Goal: Task Accomplishment & Management: Complete application form

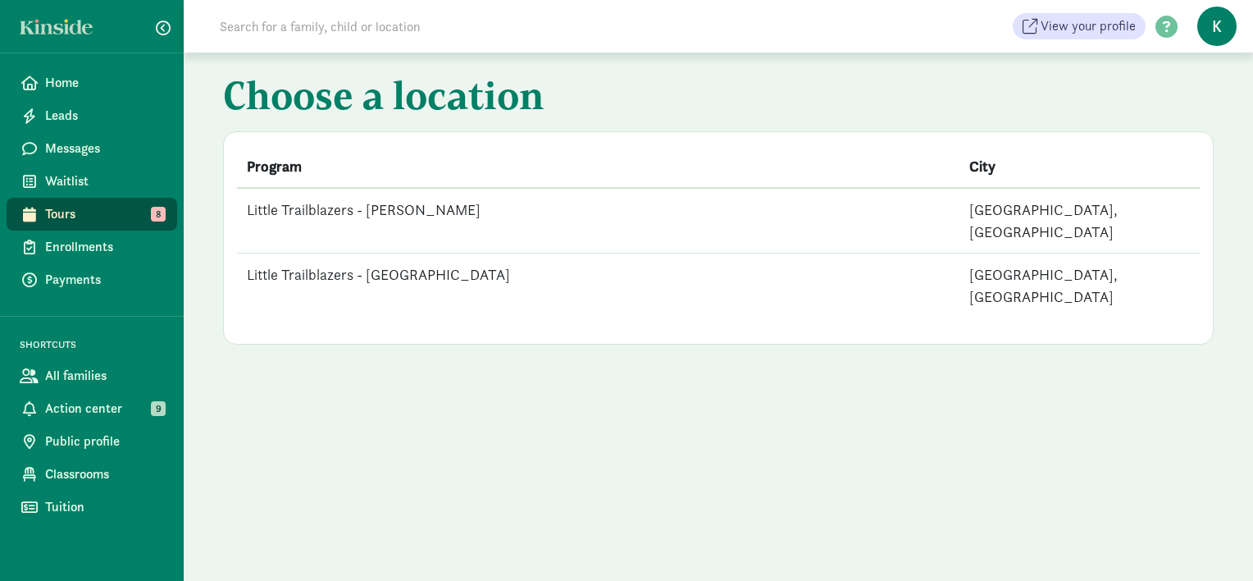
click at [374, 256] on td "Little Trailblazers - [GEOGRAPHIC_DATA]" at bounding box center [598, 285] width 723 height 65
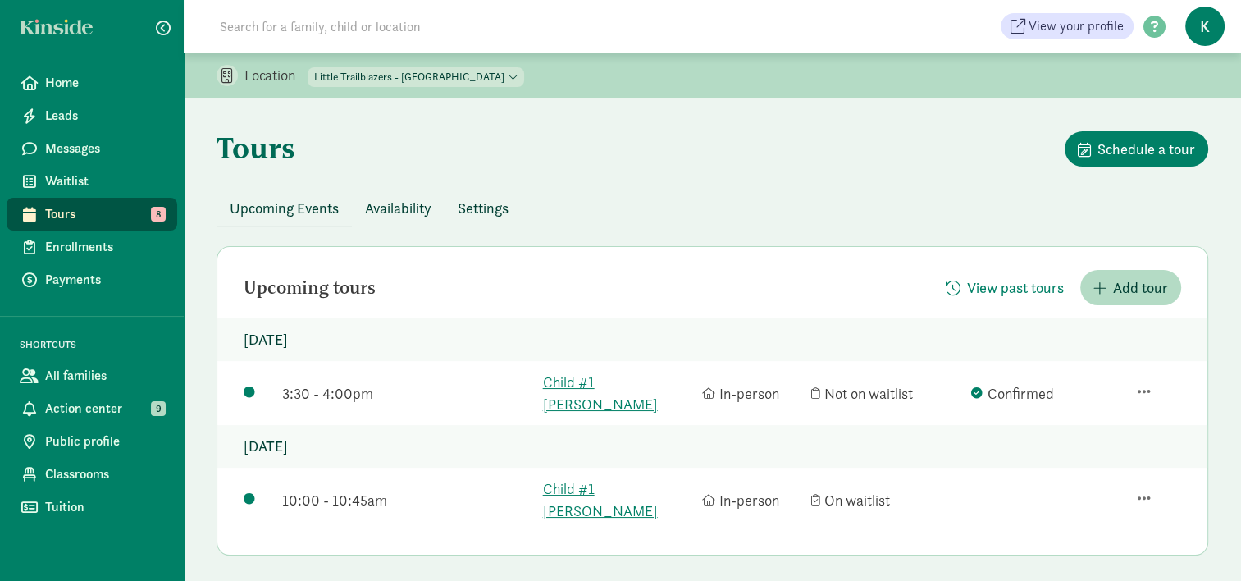
click at [391, 207] on span "Availability" at bounding box center [398, 208] width 66 height 22
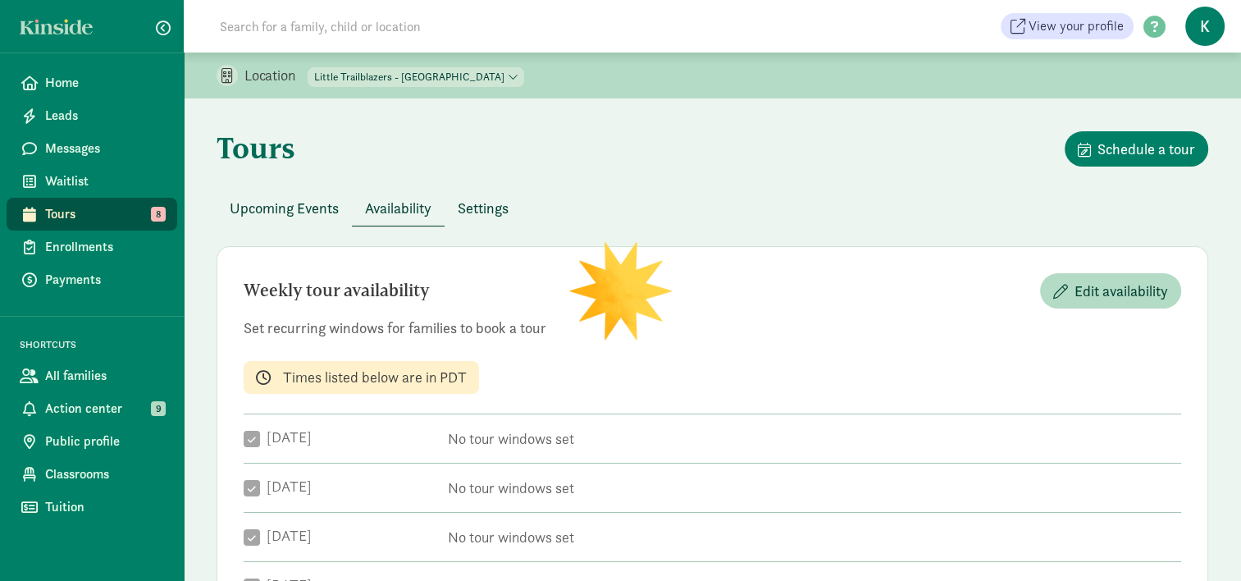
click at [472, 205] on span "Settings" at bounding box center [483, 208] width 51 height 22
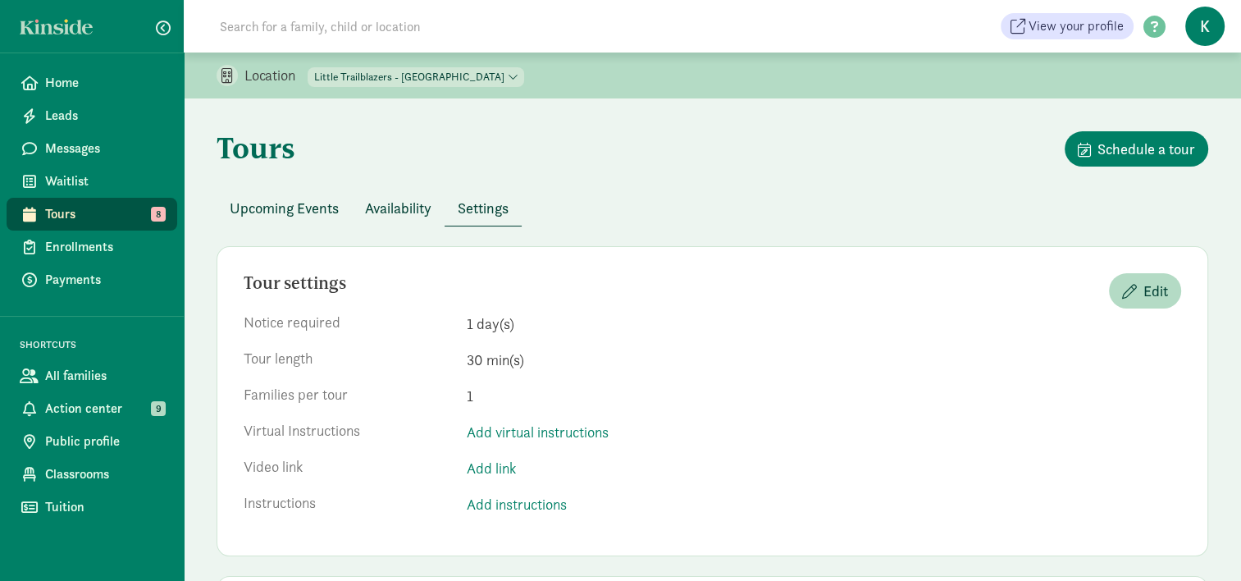
click at [306, 203] on span "Upcoming Events" at bounding box center [284, 208] width 109 height 22
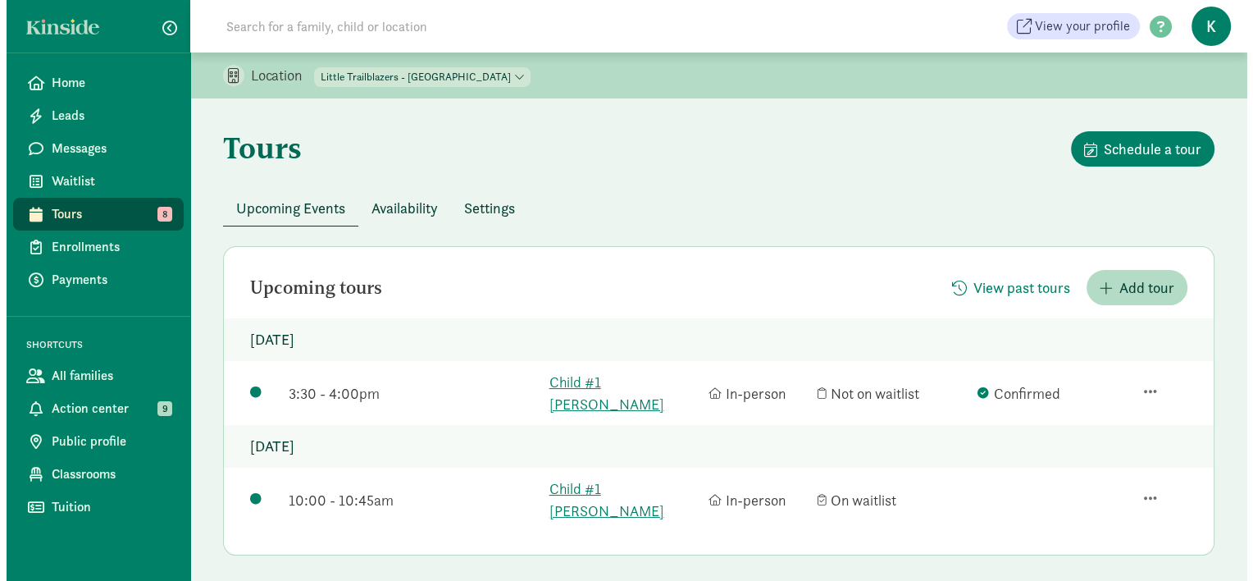
scroll to position [148, 0]
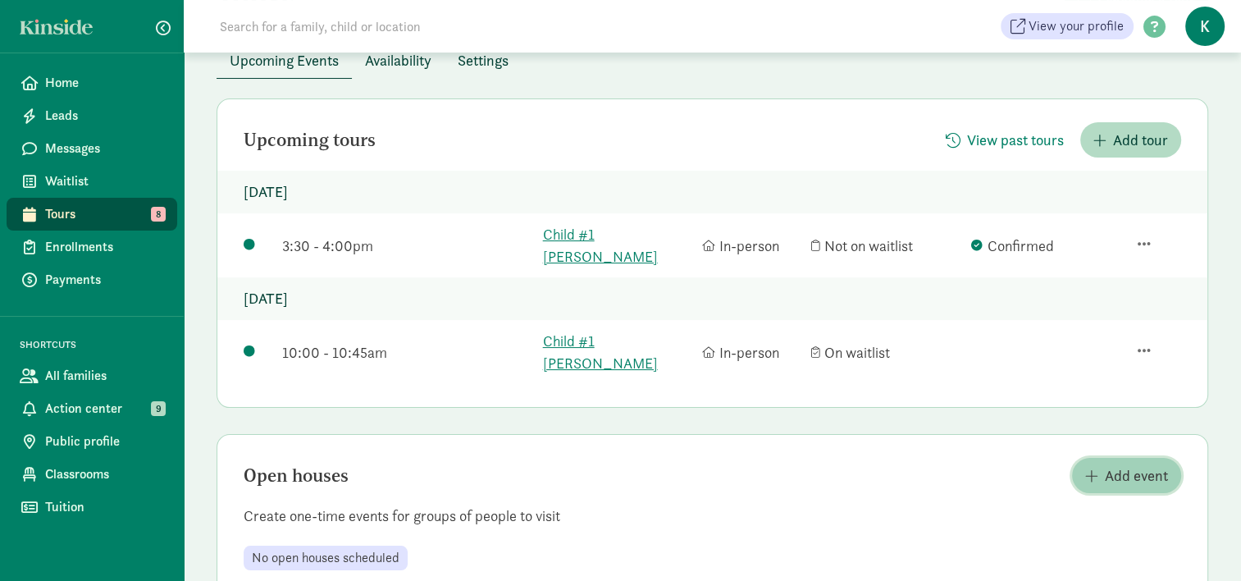
click at [1134, 464] on span "Add event" at bounding box center [1136, 475] width 63 height 22
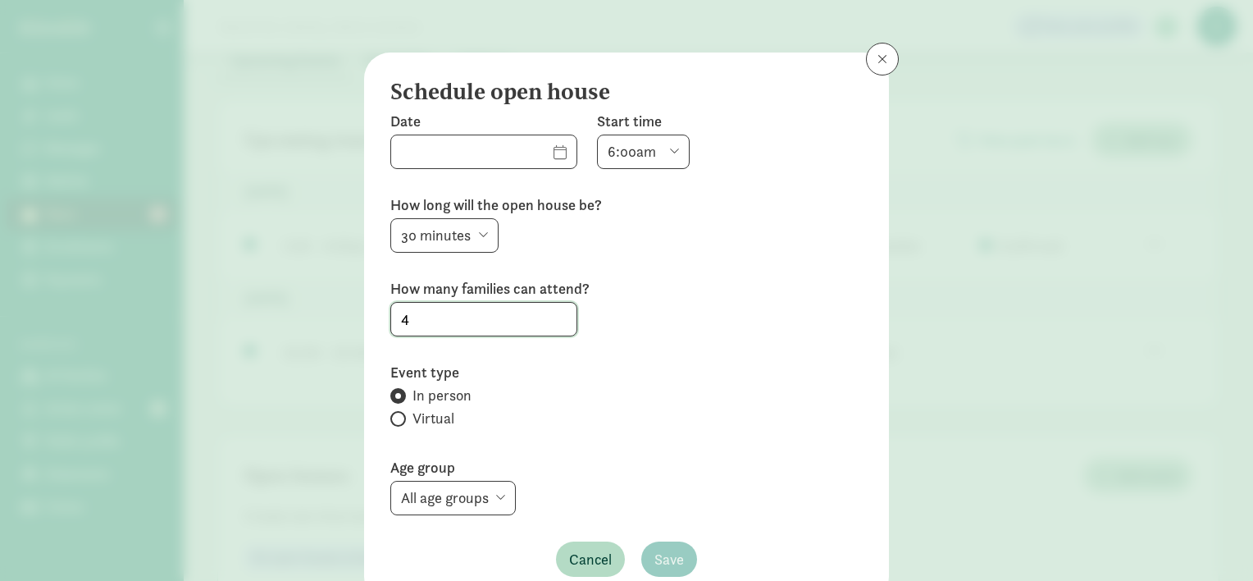
click at [446, 310] on input "4" at bounding box center [483, 319] width 185 height 33
drag, startPoint x: 433, startPoint y: 322, endPoint x: 331, endPoint y: 308, distance: 103.5
click at [335, 309] on div "Schedule open house Date Start time 6:00am 6:30am 7:00am 7:30am 8:00am 8:30am 9…" at bounding box center [626, 290] width 1253 height 581
type input "20"
click at [531, 145] on input "text" at bounding box center [483, 151] width 185 height 33
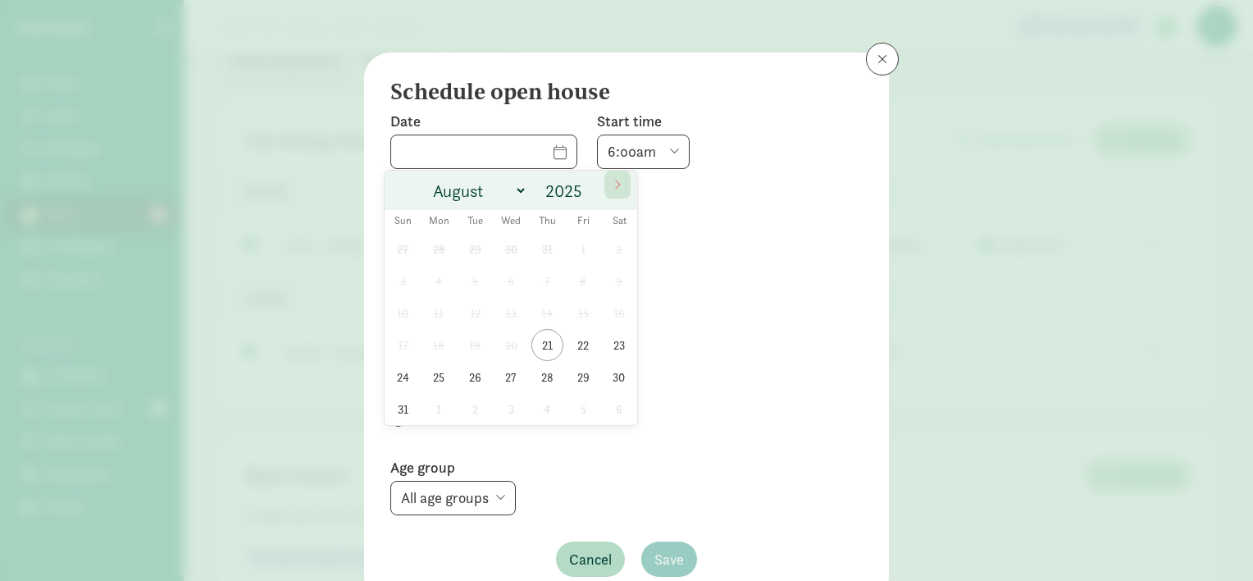
click at [618, 179] on icon at bounding box center [618, 184] width 10 height 11
select select "8"
click at [472, 244] on span "2" at bounding box center [475, 249] width 32 height 32
type input "09/02/2025"
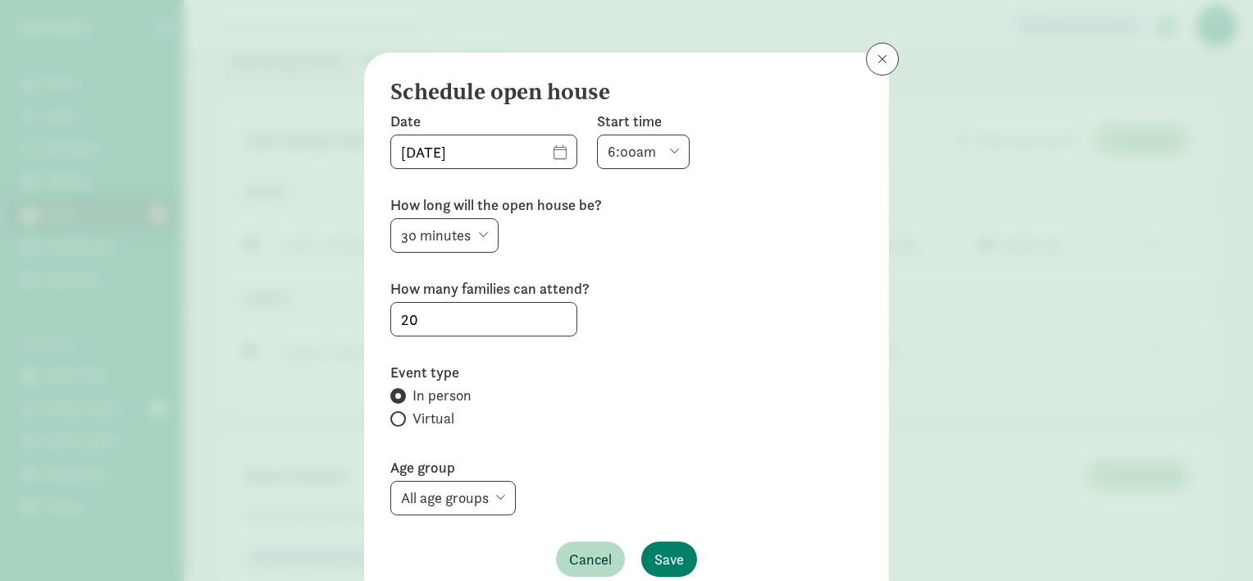
click at [632, 139] on select "6:00am 6:30am 7:00am 7:30am 8:00am 8:30am 9:00am 9:30am 10:00am 10:30am 11:00am…" at bounding box center [643, 152] width 93 height 34
select select "960"
click at [597, 135] on select "6:00am 6:30am 7:00am 7:30am 8:00am 8:30am 9:00am 9:30am 10:00am 10:30am 11:00am…" at bounding box center [643, 152] width 93 height 34
click at [451, 232] on select "15 minutes 30 minutes 45 minutes 60 minutes" at bounding box center [444, 235] width 108 height 34
select select "60"
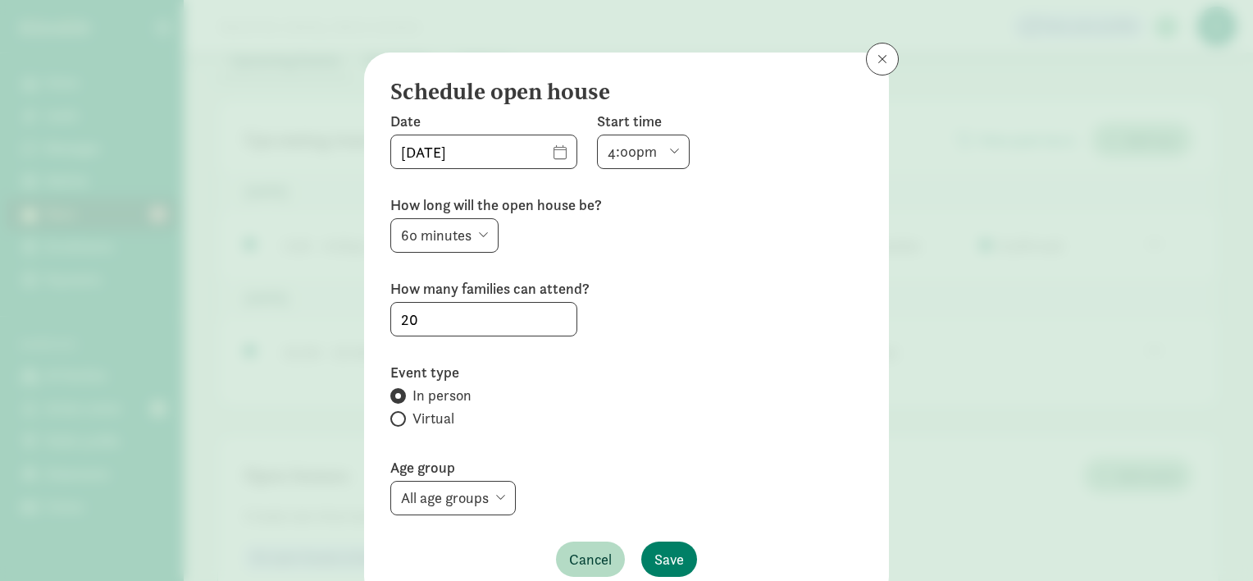
click at [390, 218] on select "15 minutes 30 minutes 45 minutes 60 minutes" at bounding box center [444, 235] width 108 height 34
click at [587, 398] on label "In person" at bounding box center [626, 396] width 472 height 20
click at [401, 398] on input "In person" at bounding box center [395, 395] width 11 height 11
click at [473, 430] on div "In person Virtual" at bounding box center [626, 409] width 472 height 46
click at [396, 410] on label "Virtual" at bounding box center [626, 419] width 472 height 20
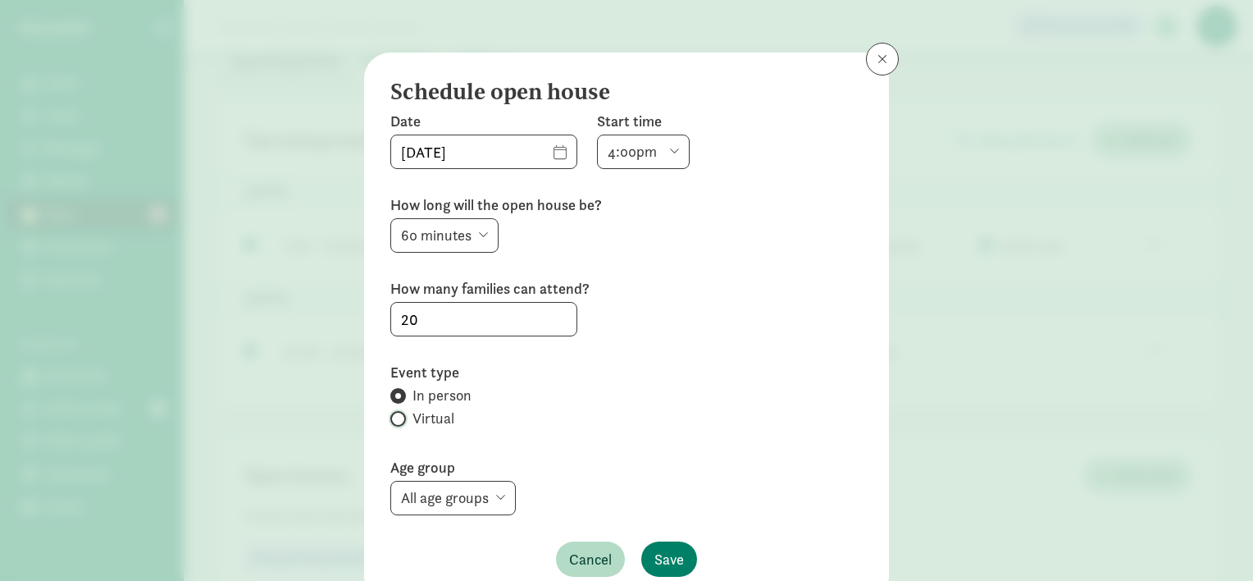
click at [396, 413] on input "Virtual" at bounding box center [395, 418] width 11 height 11
radio input "true"
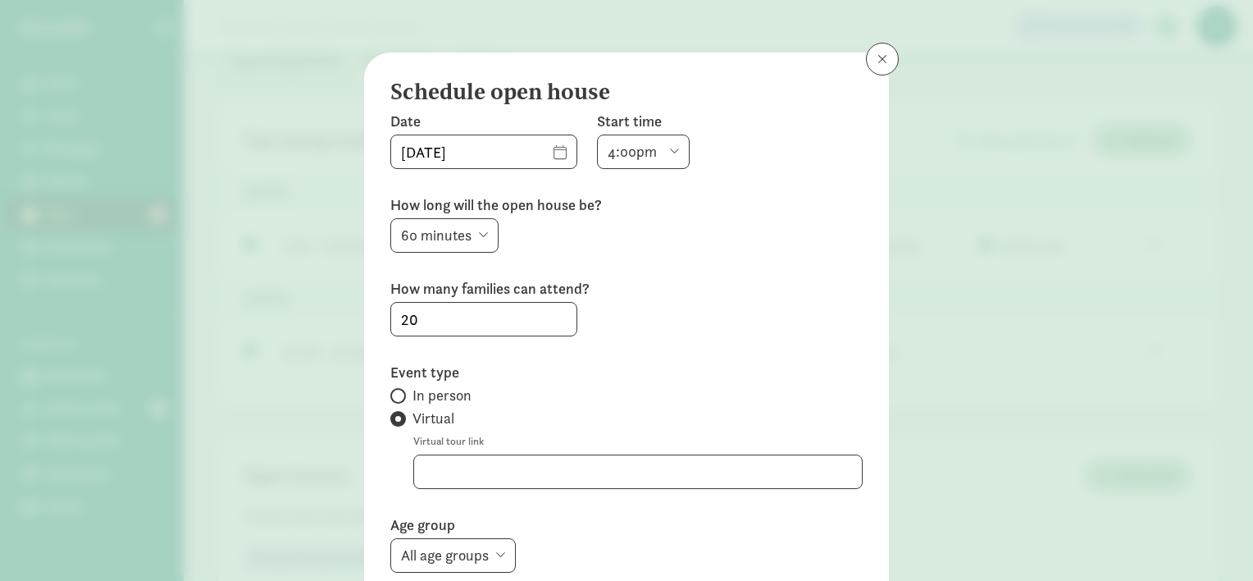
click at [413, 397] on span "In person" at bounding box center [442, 396] width 59 height 20
click at [401, 397] on input "In person" at bounding box center [395, 395] width 11 height 11
radio input "true"
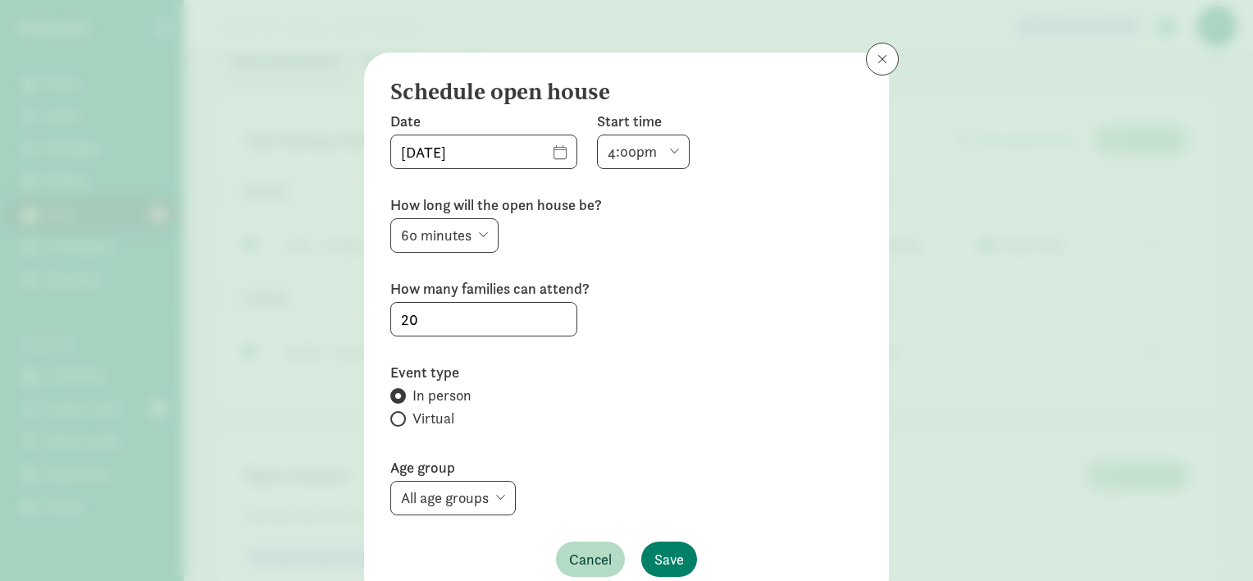
click at [395, 418] on span at bounding box center [398, 419] width 16 height 16
click at [395, 418] on input "Virtual" at bounding box center [395, 418] width 11 height 11
radio input "true"
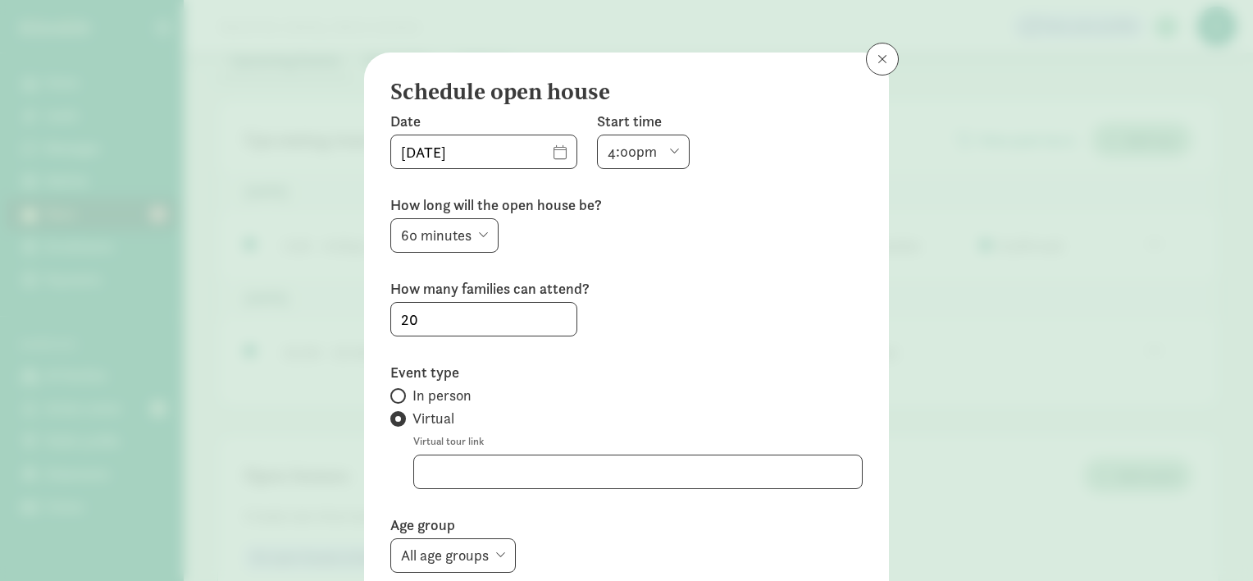
click at [395, 400] on span at bounding box center [398, 396] width 16 height 16
click at [395, 400] on input "In person" at bounding box center [395, 395] width 11 height 11
radio input "true"
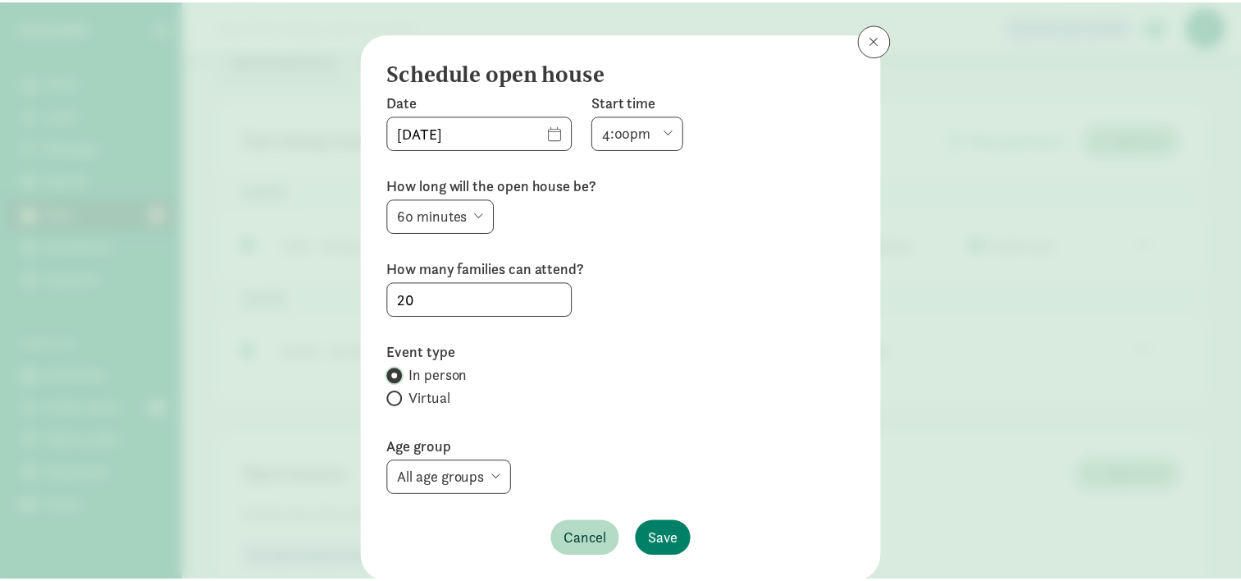
scroll to position [74, 0]
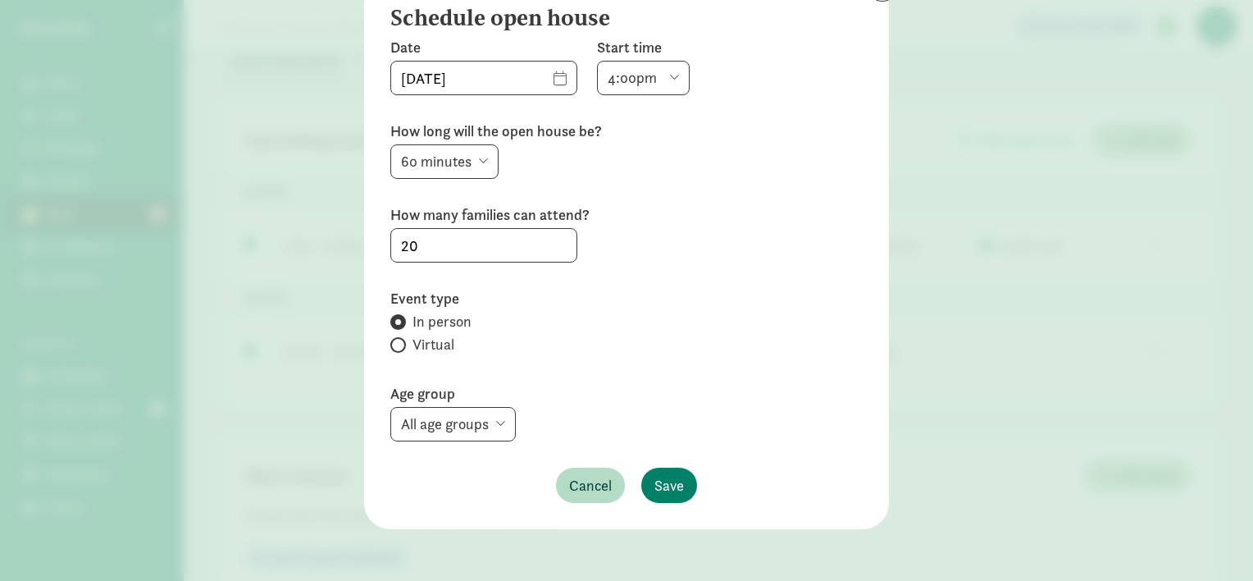
click at [401, 318] on label "In person" at bounding box center [626, 322] width 472 height 20
click at [401, 318] on input "In person" at bounding box center [395, 322] width 11 height 11
click at [477, 430] on select "All age groups Toddler Preschool" at bounding box center [453, 424] width 126 height 34
click at [491, 427] on select "All age groups Toddler Preschool" at bounding box center [453, 424] width 126 height 34
click at [491, 431] on select "All age groups Toddler Preschool" at bounding box center [453, 424] width 126 height 34
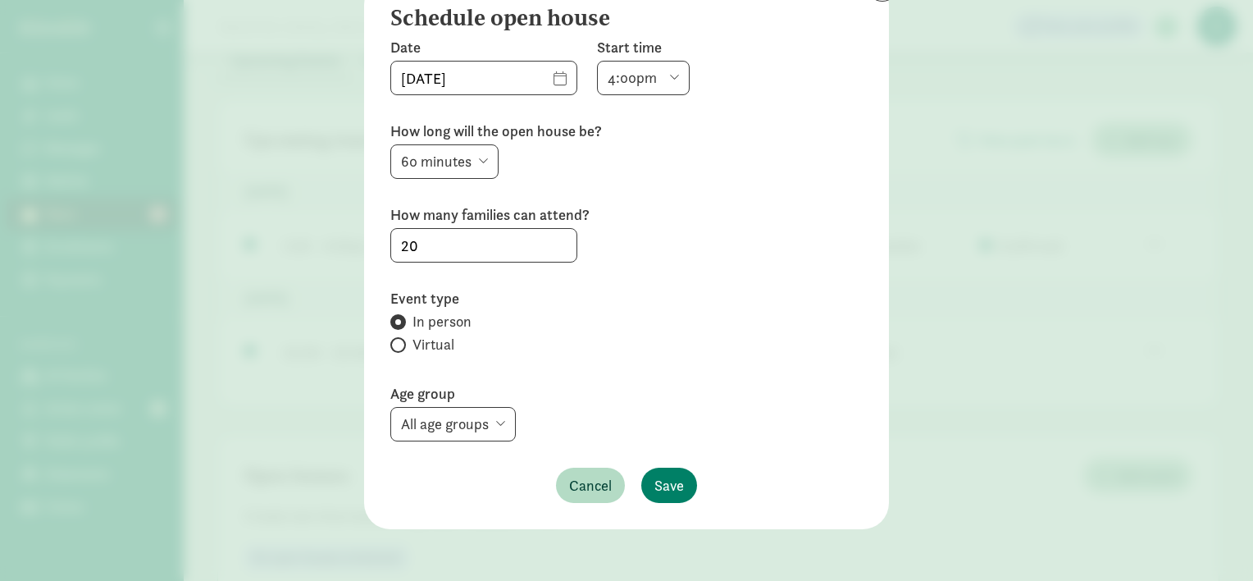
select select "27857"
click at [390, 407] on select "All age groups Toddler Preschool" at bounding box center [453, 424] width 126 height 34
click at [546, 382] on div "Date 09/02/2025 Start time 6:00am 6:30am 7:00am 7:30am 8:00am 8:30am 9:00am 9:3…" at bounding box center [626, 270] width 472 height 465
click at [463, 422] on select "All age groups Toddler Preschool" at bounding box center [453, 424] width 126 height 34
click at [390, 407] on select "All age groups Toddler Preschool" at bounding box center [453, 424] width 126 height 34
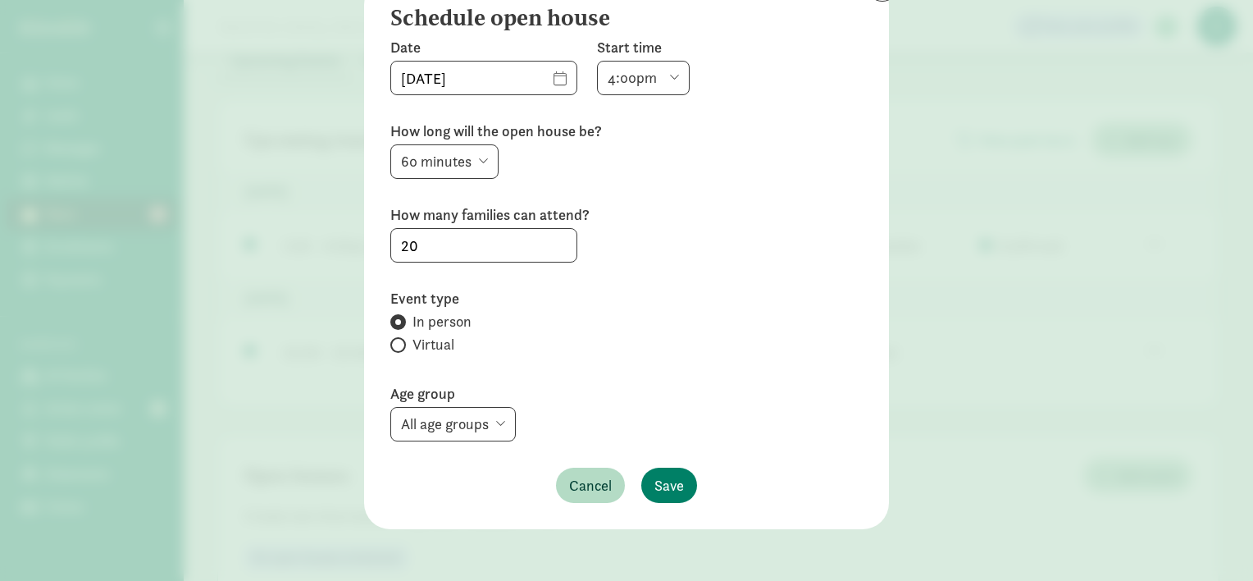
click at [504, 408] on select "All age groups Toddler Preschool" at bounding box center [453, 424] width 126 height 34
click at [390, 407] on select "All age groups Toddler Preschool" at bounding box center [453, 424] width 126 height 34
click at [470, 413] on select "All age groups Toddler Preschool" at bounding box center [453, 424] width 126 height 34
click at [390, 407] on select "All age groups Toddler Preschool" at bounding box center [453, 424] width 126 height 34
click at [462, 427] on select "All age groups Toddler Preschool" at bounding box center [453, 424] width 126 height 34
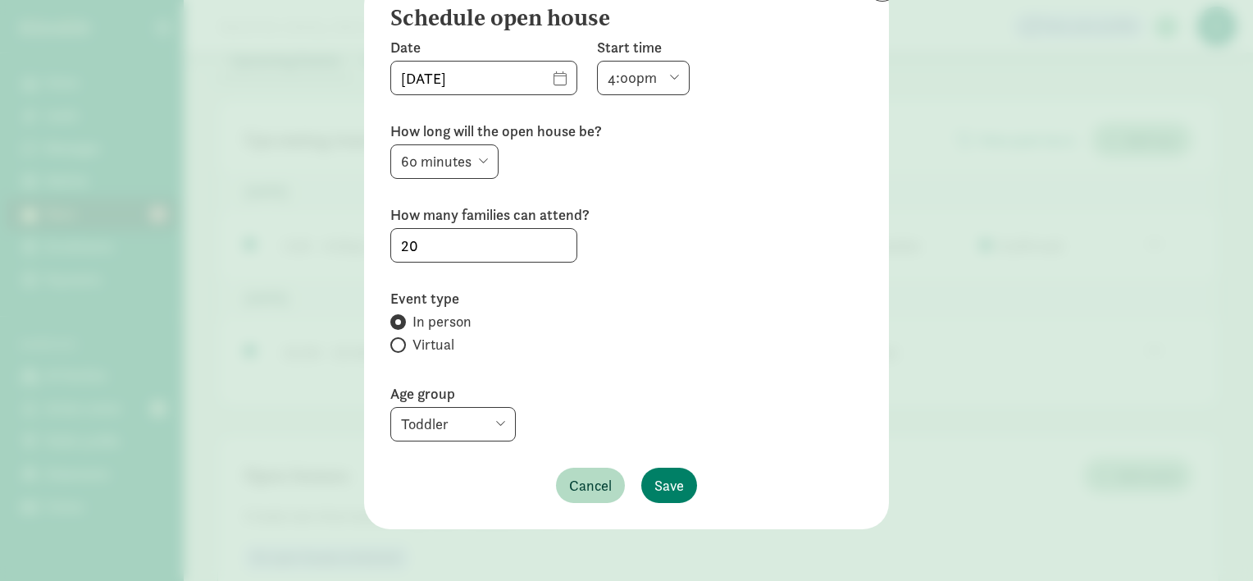
click at [390, 407] on select "All age groups Toddler Preschool" at bounding box center [453, 424] width 126 height 34
click at [470, 428] on select "All age groups Toddler Preschool" at bounding box center [453, 424] width 126 height 34
select select "27858"
click at [390, 407] on select "All age groups Toddler Preschool" at bounding box center [453, 424] width 126 height 34
click at [424, 434] on select "All age groups Toddler Preschool" at bounding box center [453, 424] width 126 height 34
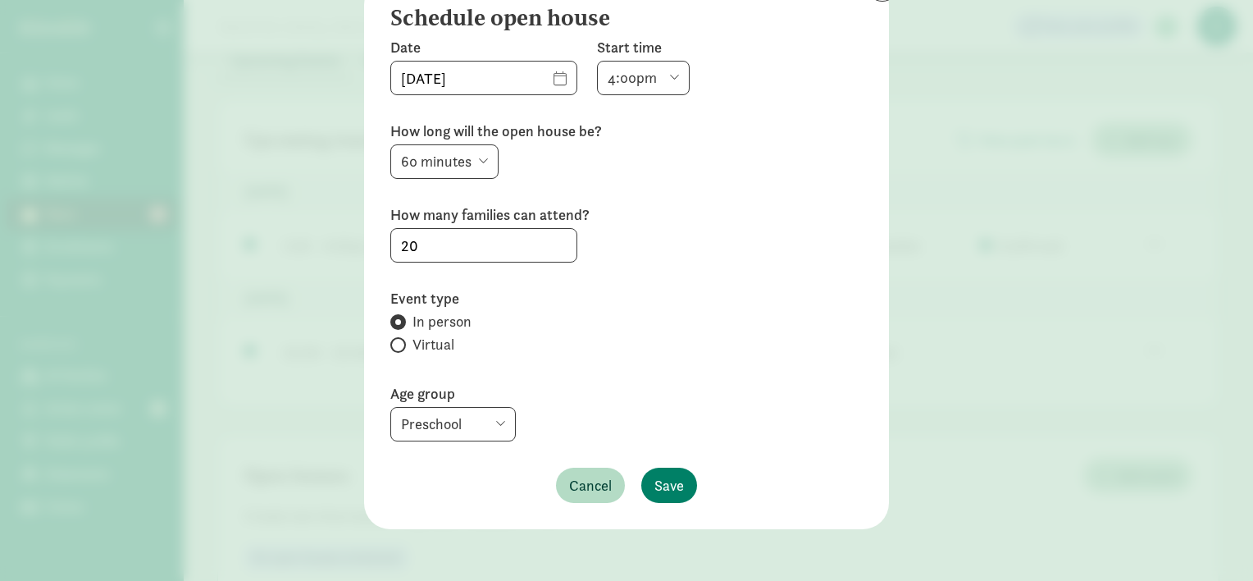
select select
click at [390, 407] on select "All age groups Toddler Preschool" at bounding box center [453, 424] width 126 height 34
click at [652, 394] on label "Age group" at bounding box center [626, 394] width 472 height 20
click at [663, 486] on span "Save" at bounding box center [670, 485] width 30 height 22
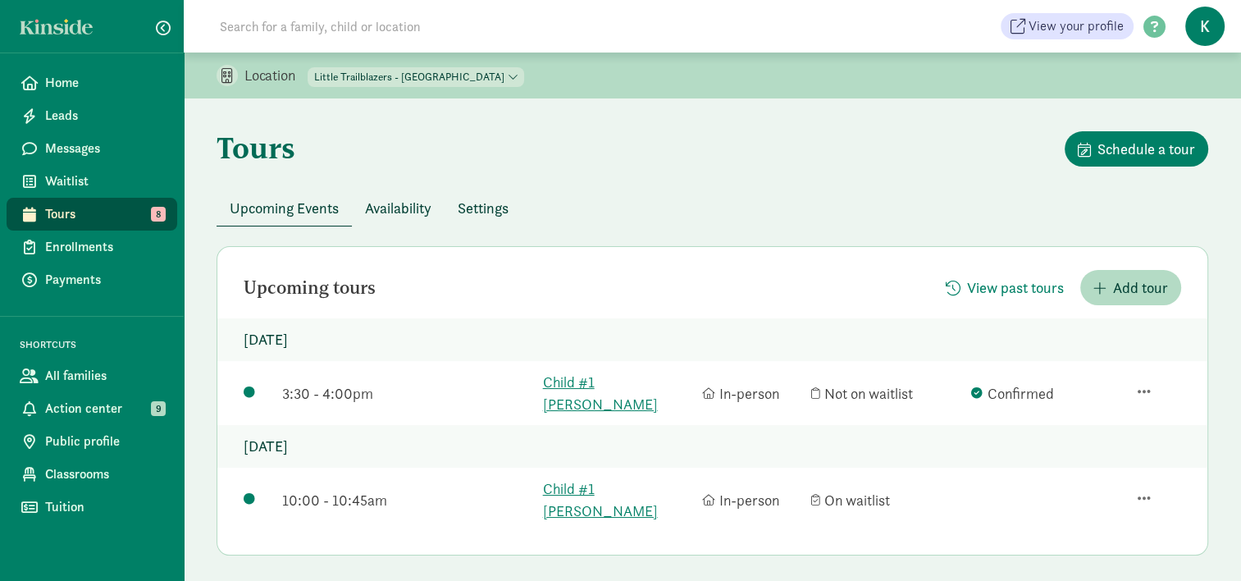
scroll to position [0, 0]
click at [760, 180] on div "Tours Schedule a tour" at bounding box center [713, 160] width 992 height 59
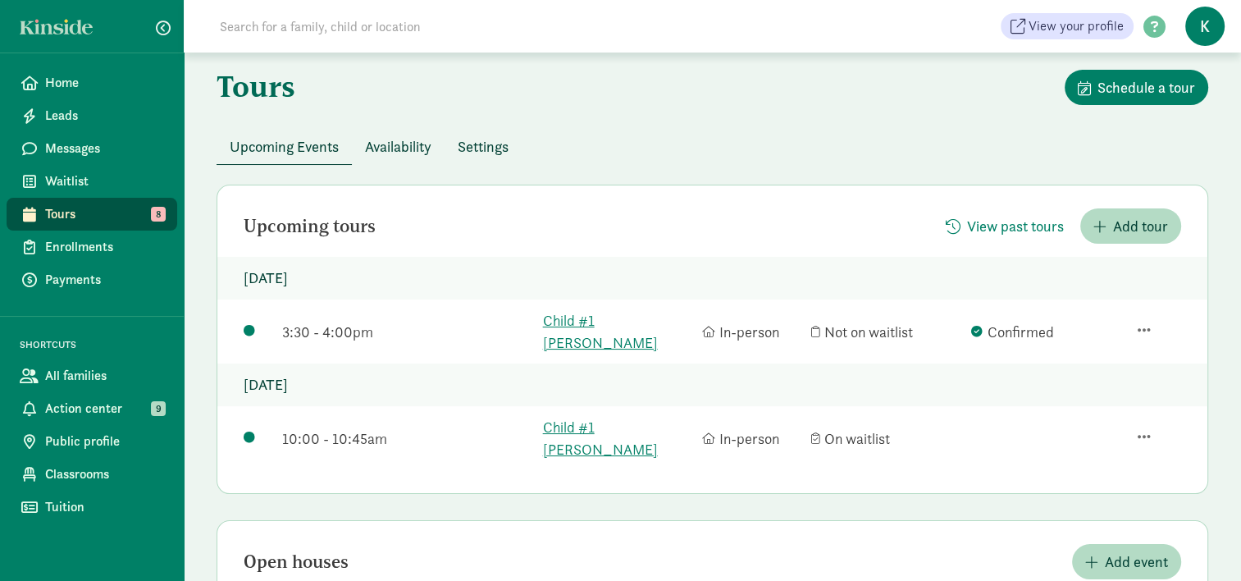
scroll to position [164, 0]
